Goal: Transaction & Acquisition: Subscribe to service/newsletter

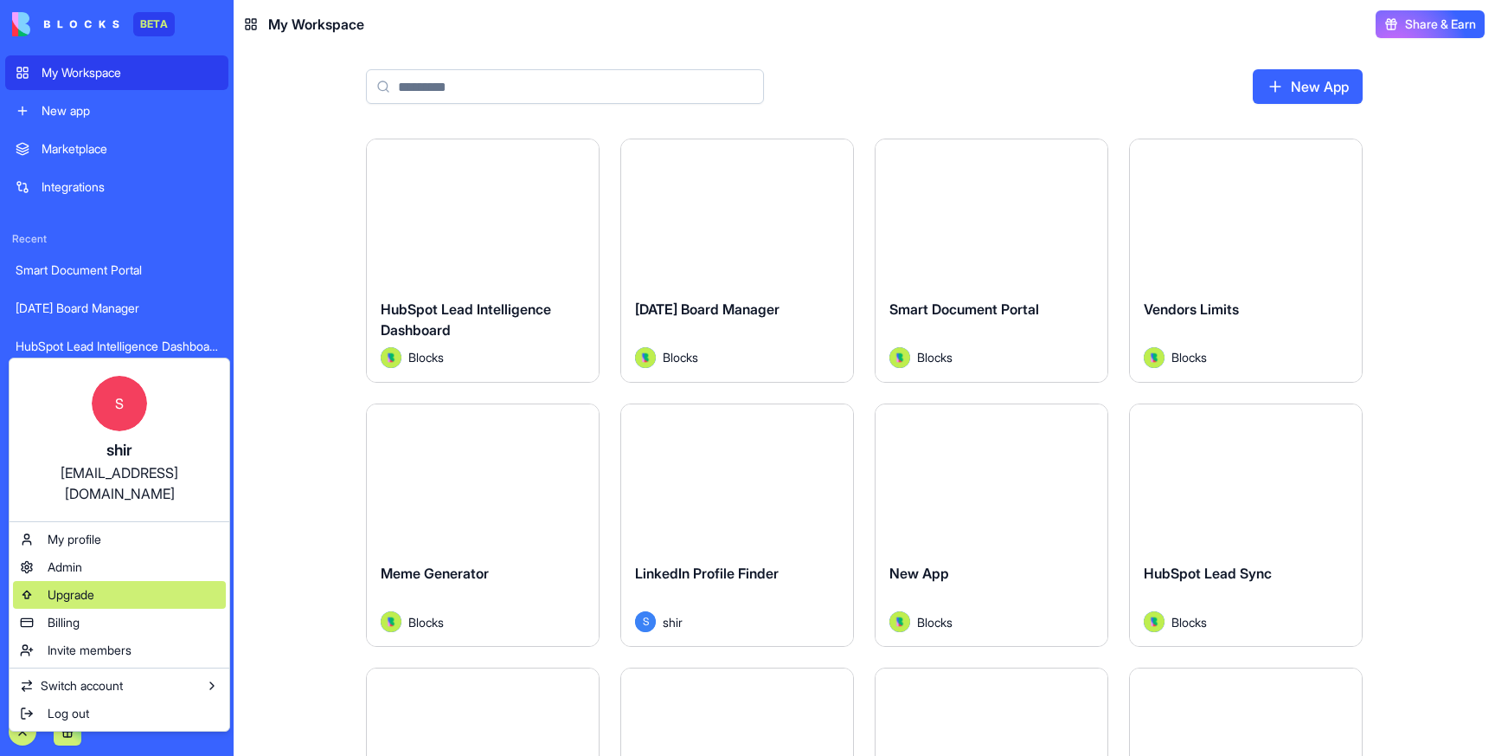
click at [72, 586] on span "Upgrade" at bounding box center [71, 594] width 47 height 17
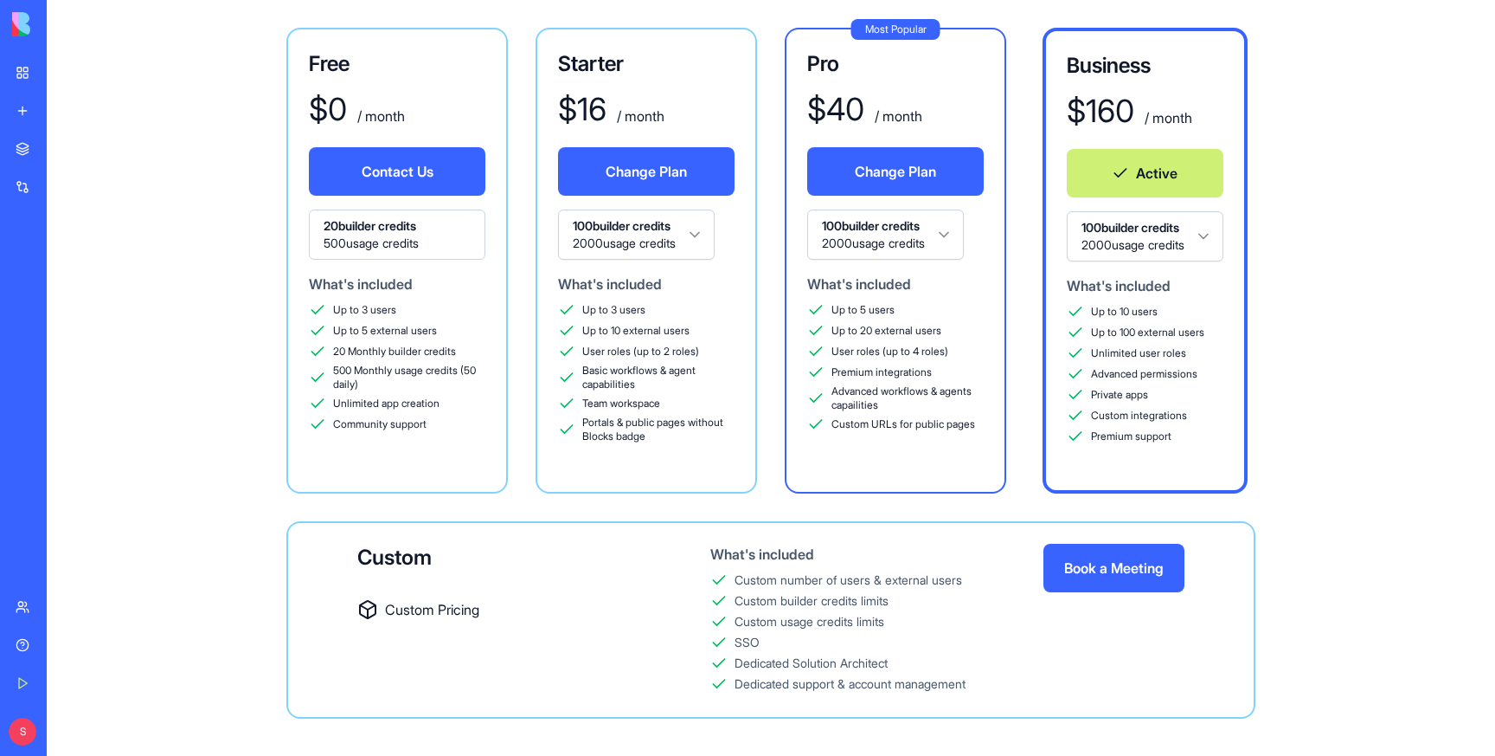
scroll to position [103, 0]
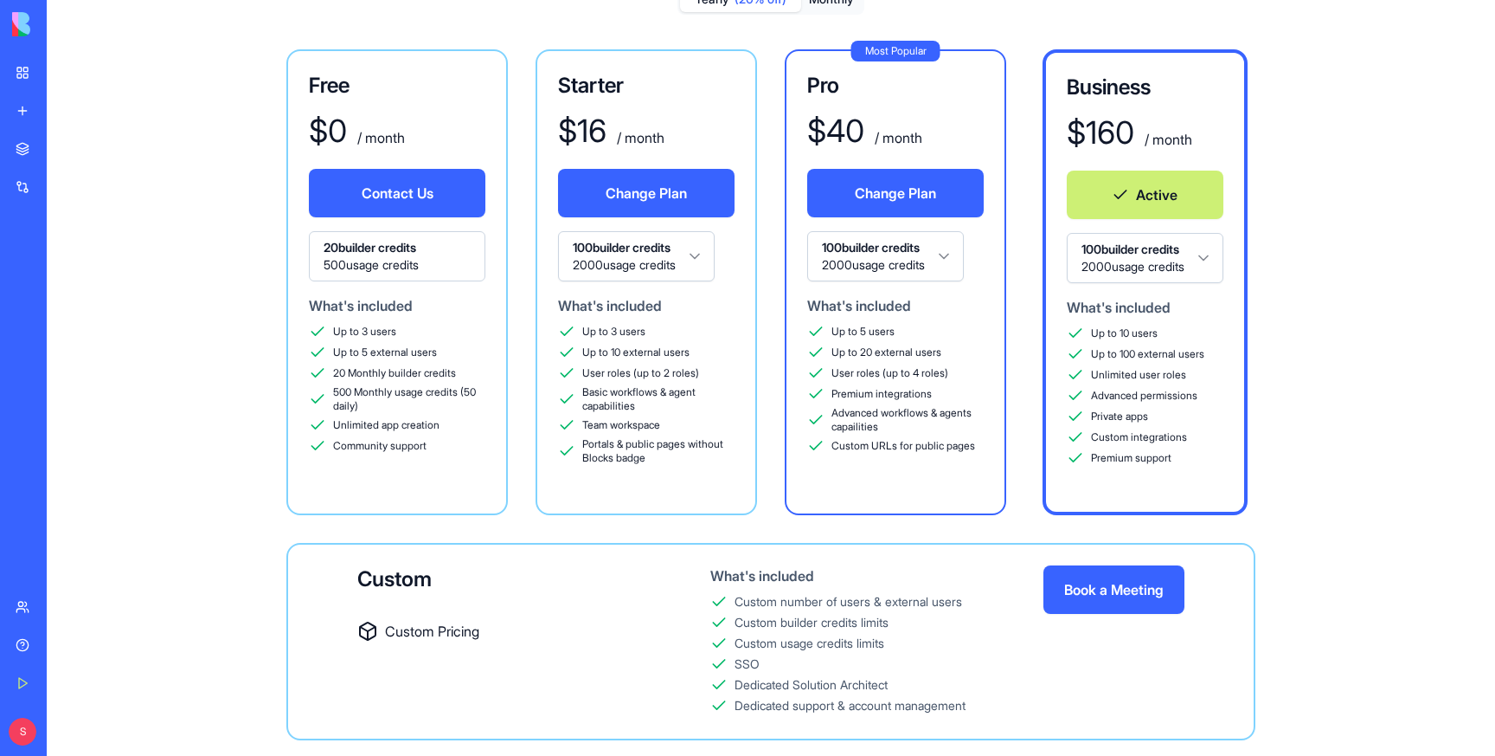
click at [1178, 255] on html "BETA My Workspace New app Marketplace Integrations Recent Smart Document Portal…" at bounding box center [747, 378] width 1495 height 756
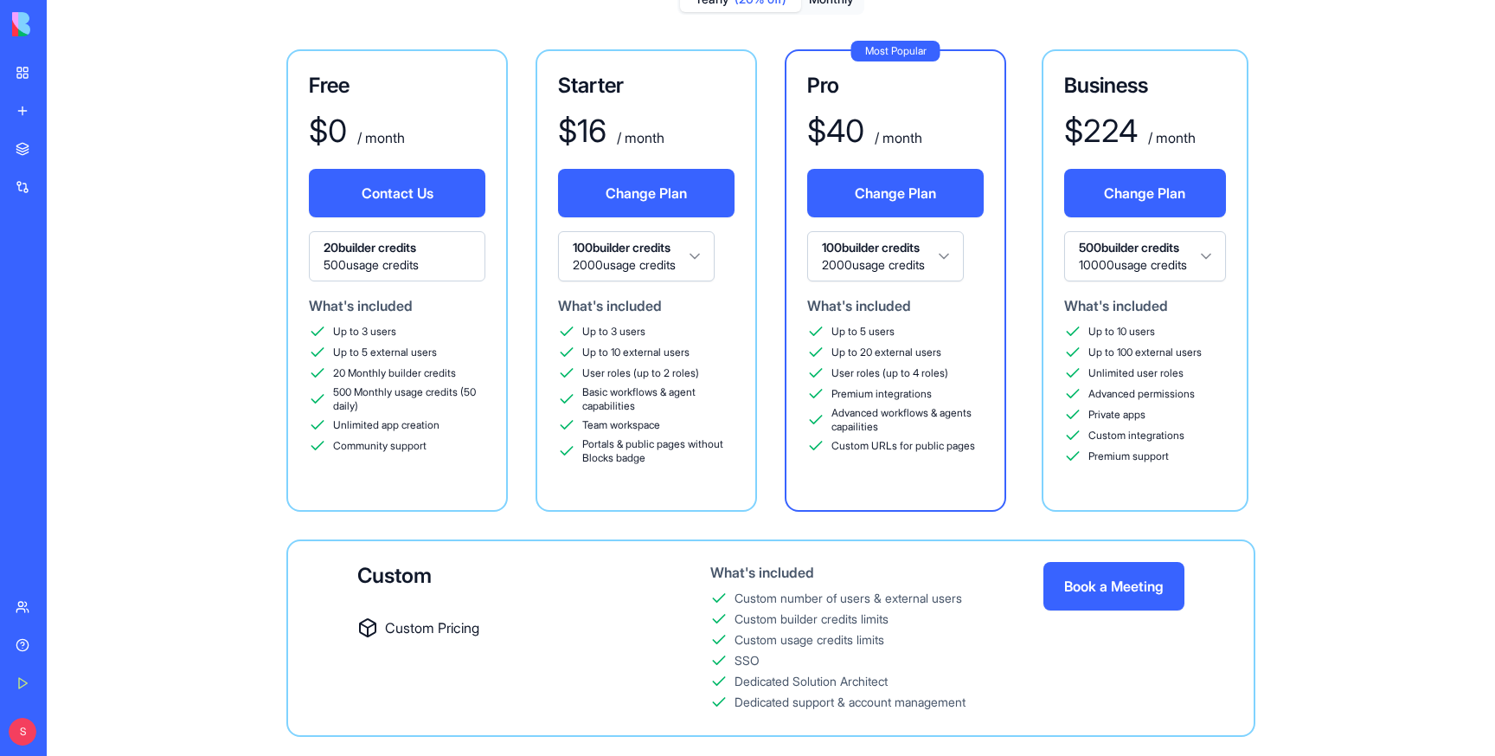
click at [1148, 254] on html "BETA My Workspace New app Marketplace Integrations Recent Smart Document Portal…" at bounding box center [747, 378] width 1495 height 756
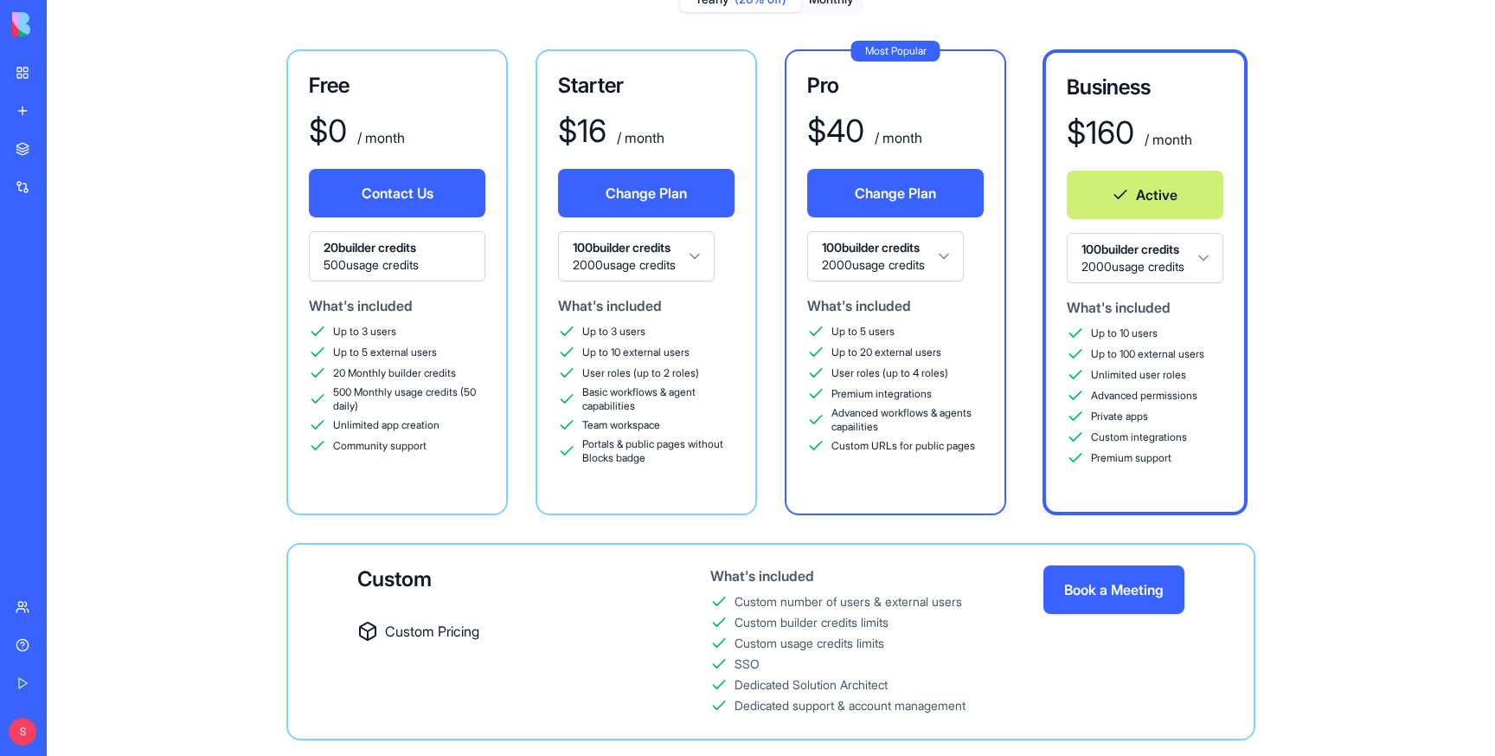
click at [898, 252] on html "BETA My Workspace New app Marketplace Integrations Recent Smart Document Portal…" at bounding box center [747, 378] width 1495 height 756
click at [1251, 134] on div "Free $ 0 / month Contact Us 20 builder credits 500 usage credits What's include…" at bounding box center [770, 394] width 1315 height 691
